Goal: Contribute content

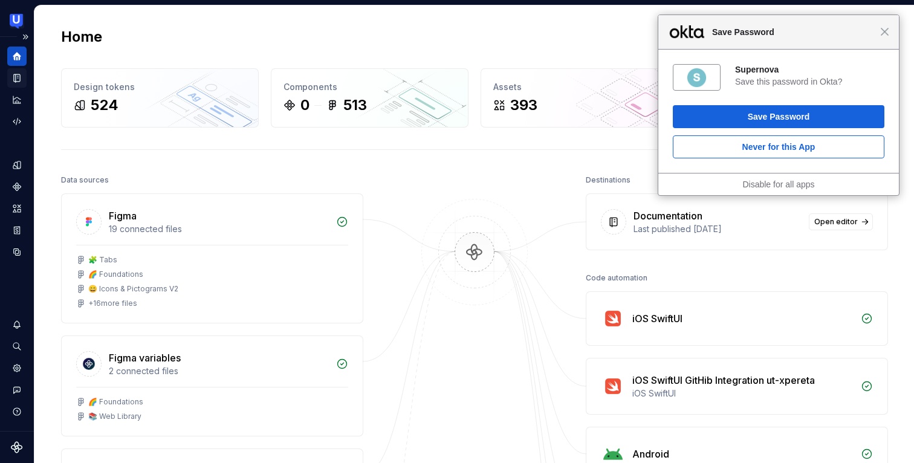
click at [11, 77] on icon "Documentation" at bounding box center [16, 78] width 11 height 11
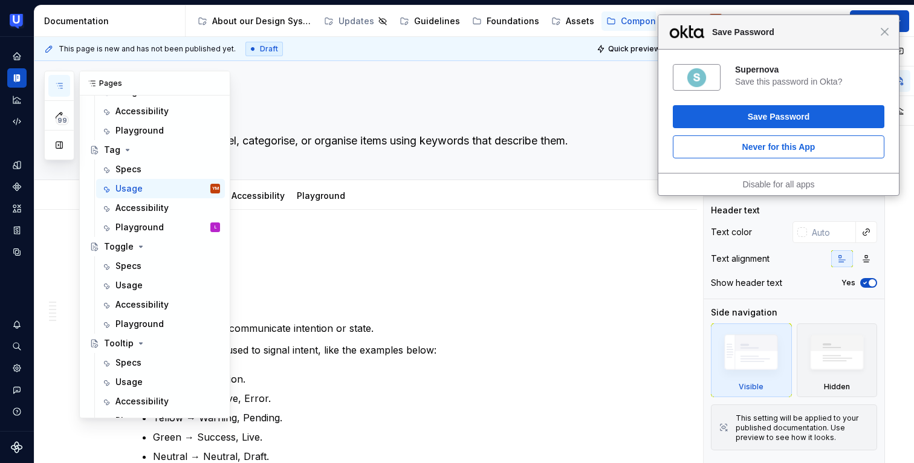
scroll to position [819, 0]
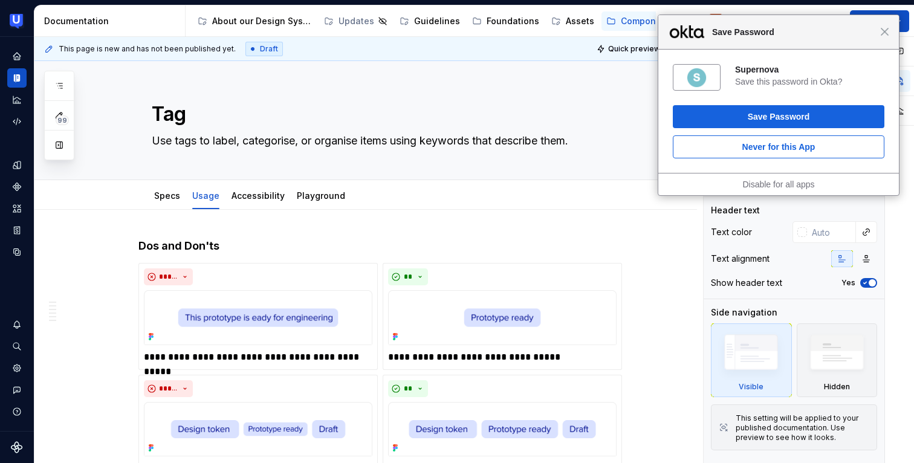
type textarea "*"
